Goal: Transaction & Acquisition: Purchase product/service

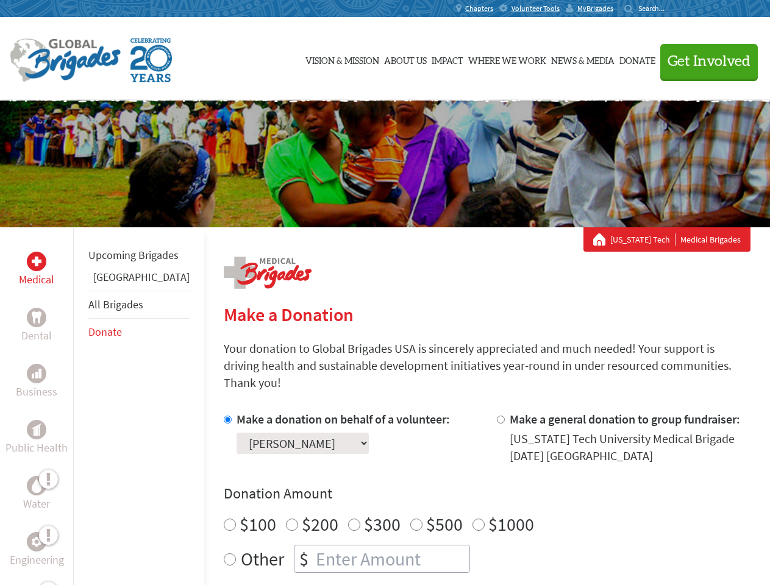
click at [673, 9] on div "Search for:" at bounding box center [648, 9] width 49 height 10
click at [703, 61] on span "Get Involved" at bounding box center [708, 61] width 83 height 15
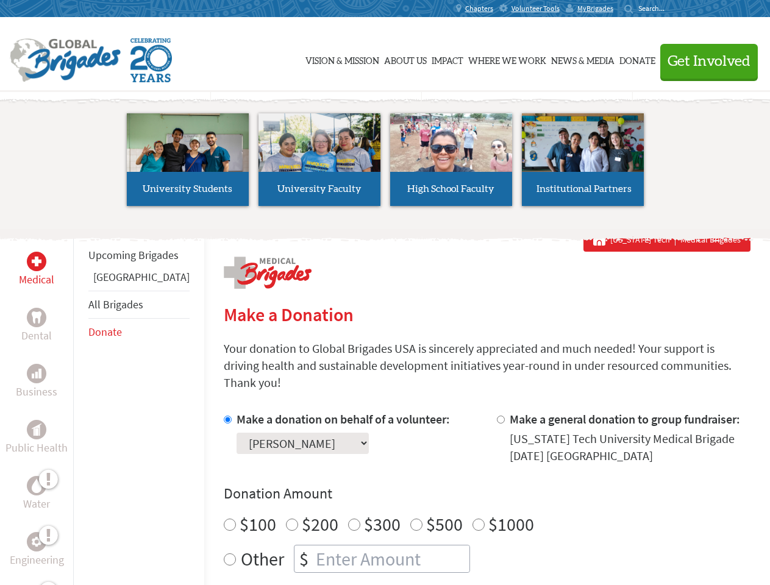
click at [385, 164] on li "High School Faculty" at bounding box center [451, 160] width 132 height 112
click at [80, 406] on div "Upcoming Brigades Ghana All Brigades Donate" at bounding box center [138, 519] width 131 height 585
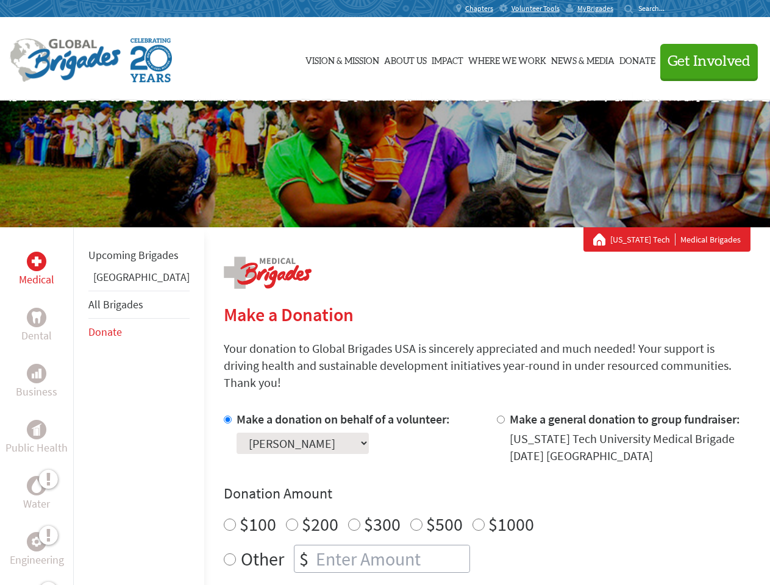
click at [465, 489] on div "Donation Amount $100 $200 $300 $500 $1000 Other $" at bounding box center [487, 528] width 526 height 89
click at [224, 416] on input "Make a donation on behalf of a volunteer:" at bounding box center [228, 420] width 8 height 8
click at [497, 416] on input "Make a general donation to group fundraiser:" at bounding box center [501, 420] width 8 height 8
radio input "true"
